Goal: Information Seeking & Learning: Learn about a topic

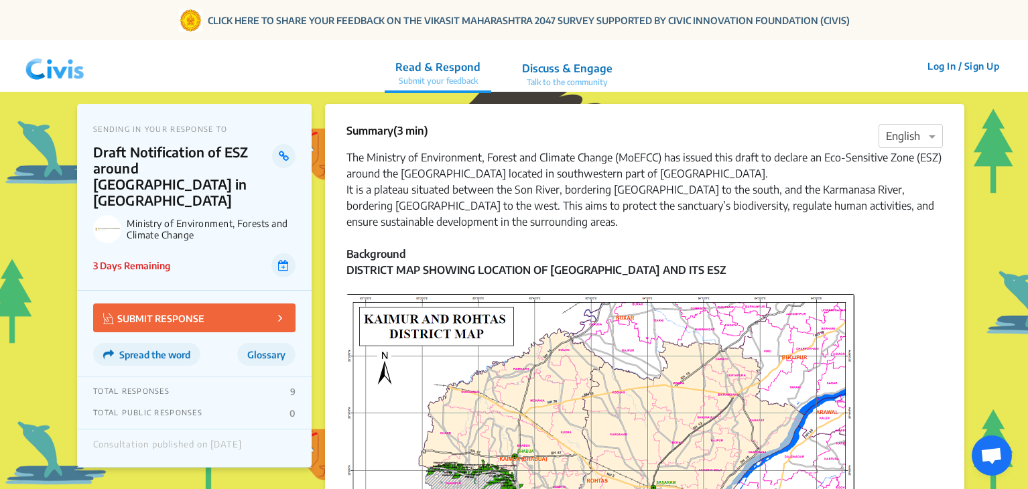
scroll to position [2406, 0]
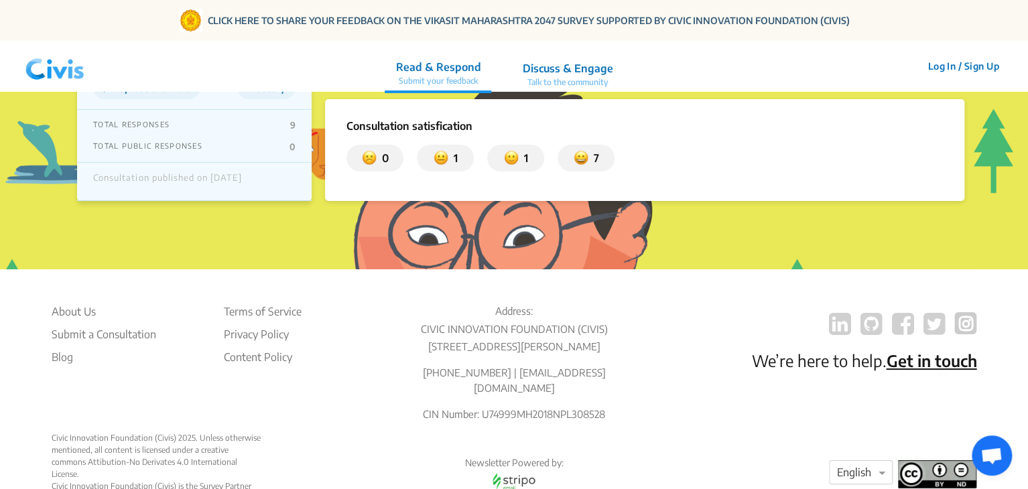
click at [48, 66] on img at bounding box center [55, 66] width 70 height 40
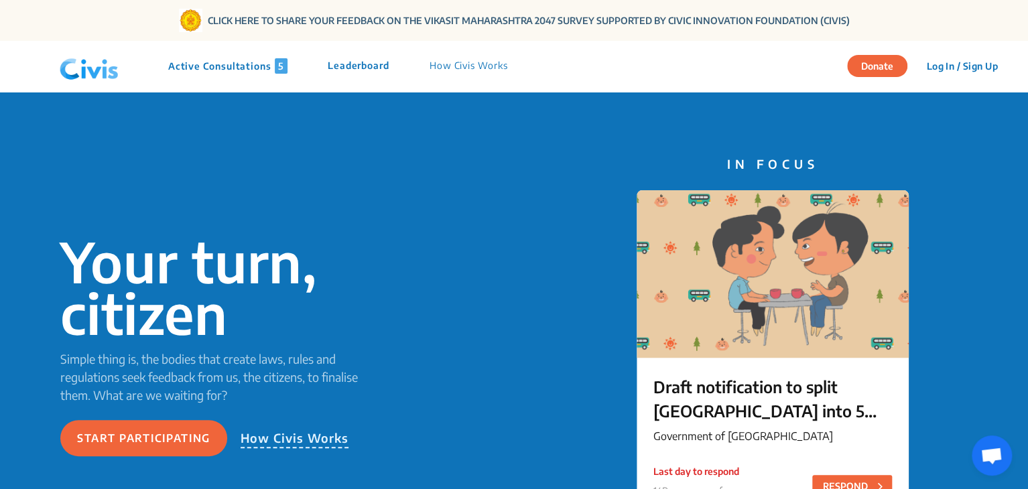
click at [234, 68] on p "Active Consultations 5" at bounding box center [227, 65] width 119 height 15
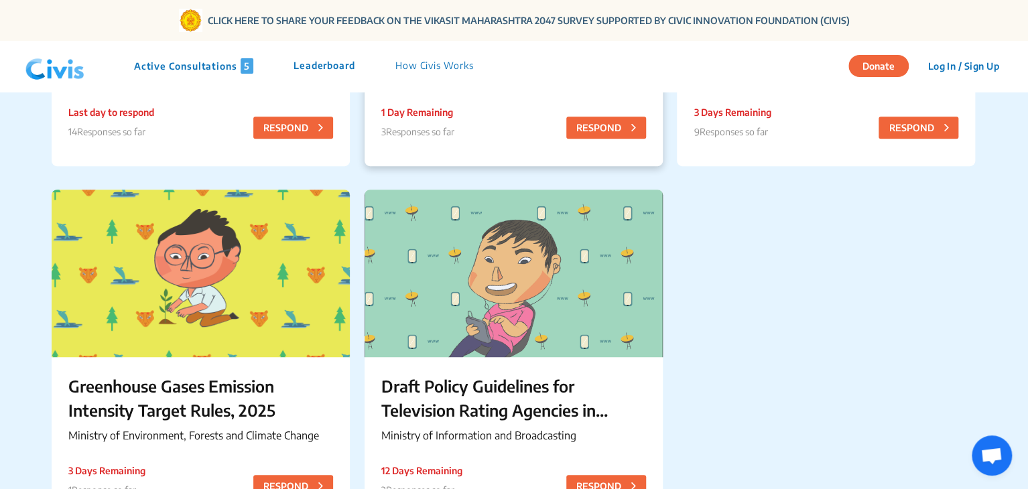
scroll to position [459, 0]
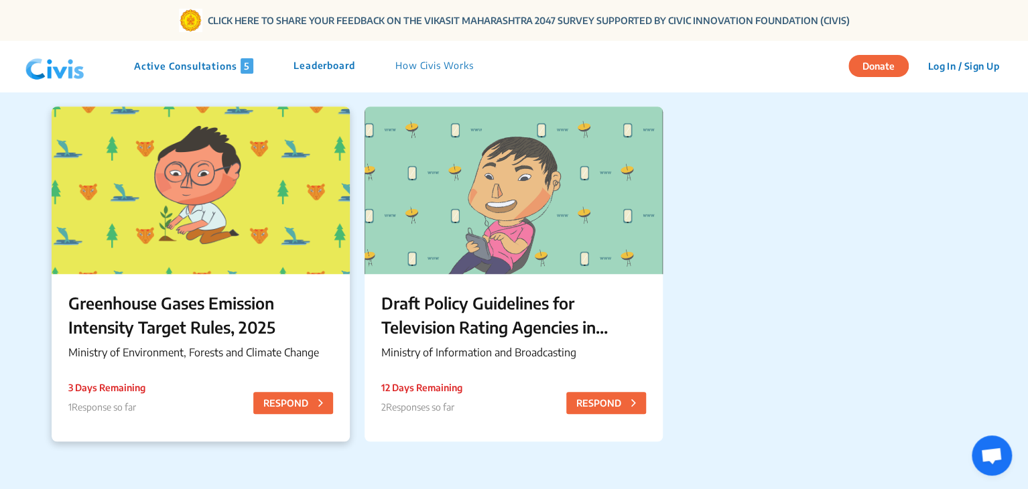
click at [155, 320] on p "Greenhouse Gases Emission Intensity Target Rules, 2025" at bounding box center [200, 315] width 265 height 48
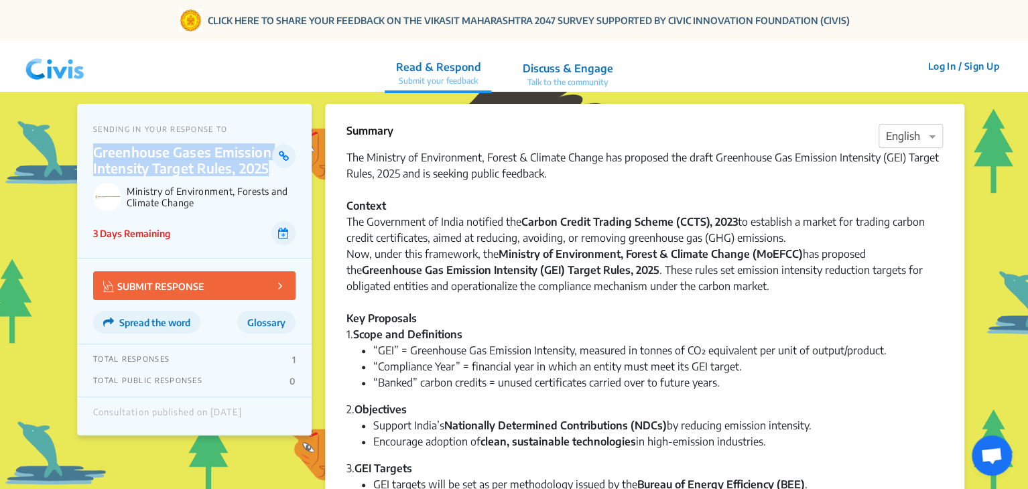
drag, startPoint x: 91, startPoint y: 150, endPoint x: 267, endPoint y: 170, distance: 176.6
click at [267, 170] on div "SENDING IN YOUR RESPONSE TO Greenhouse Gases Emission Intensity Target Rules, 2…" at bounding box center [194, 181] width 235 height 155
copy p "Greenhouse Gases Emission Intensity Target Rules, 2025"
click at [72, 64] on img at bounding box center [55, 66] width 70 height 40
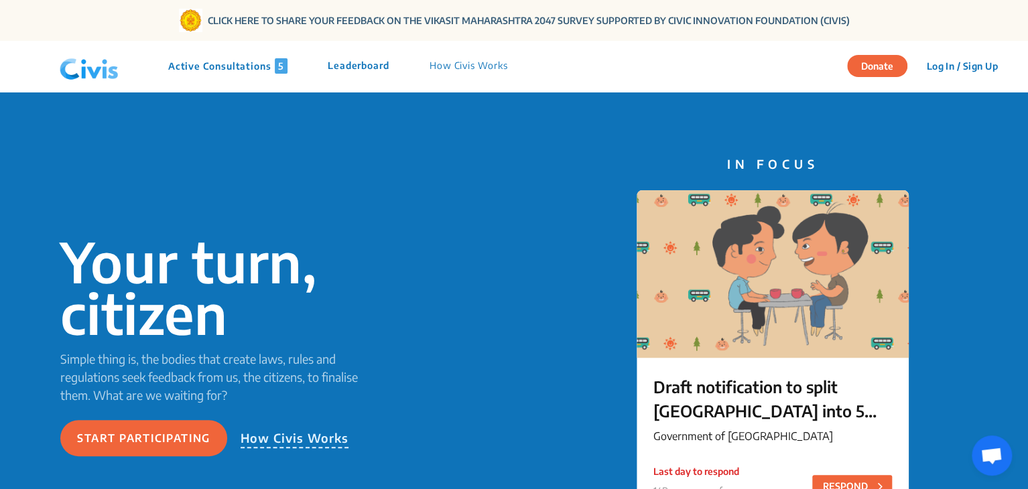
click at [249, 57] on div "Active Consultations 5 Leaderboard How Civis Works" at bounding box center [290, 66] width 473 height 40
click at [265, 68] on p "Active Consultations 5" at bounding box center [227, 65] width 119 height 15
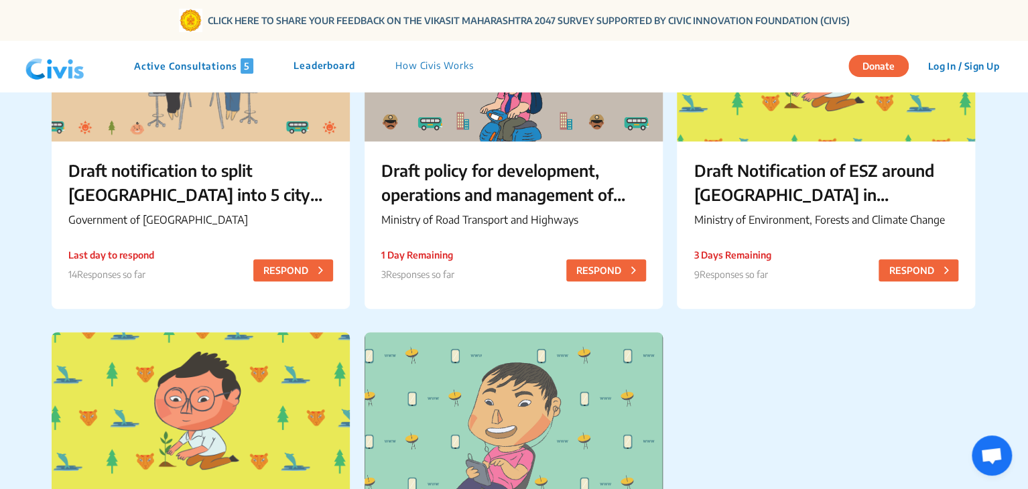
scroll to position [235, 0]
